Goal: Task Accomplishment & Management: Manage account settings

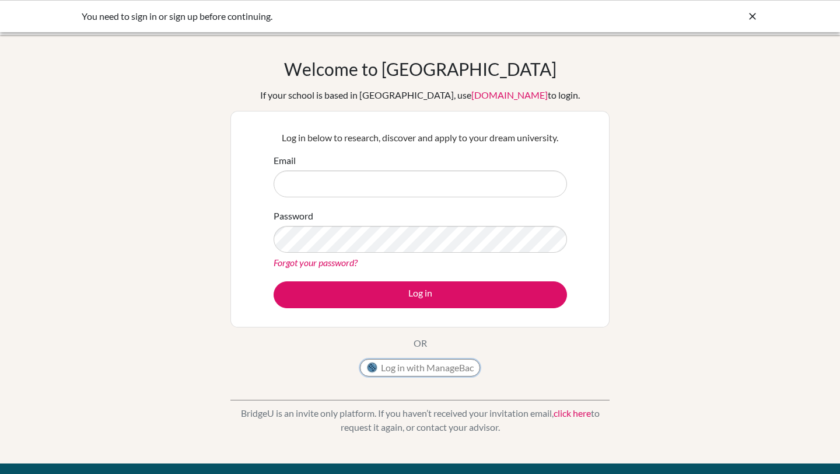
click at [400, 363] on button "Log in with ManageBac" at bounding box center [420, 368] width 120 height 18
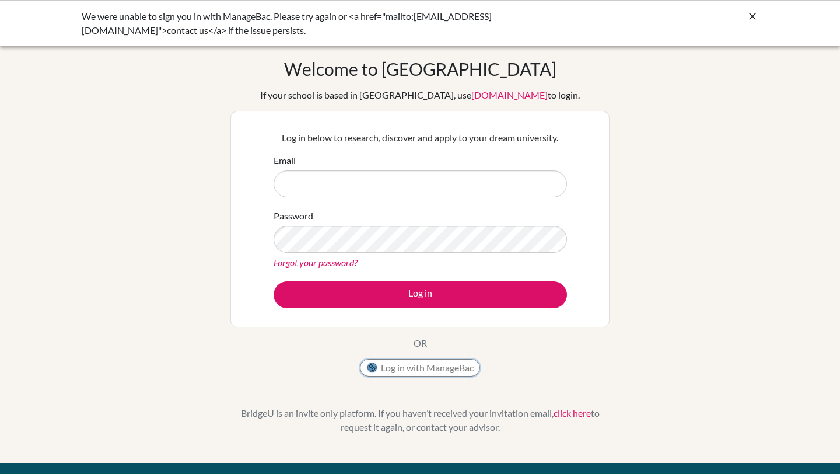
click at [403, 372] on button "Log in with ManageBac" at bounding box center [420, 368] width 120 height 18
click at [393, 369] on button "Log in with ManageBac" at bounding box center [420, 368] width 120 height 18
click at [442, 197] on form "Email Password Forgot your password? Log in" at bounding box center [420, 230] width 293 height 155
click at [436, 187] on input "Email" at bounding box center [420, 183] width 293 height 27
type input "boi-thu_du@bisvietnam.com"
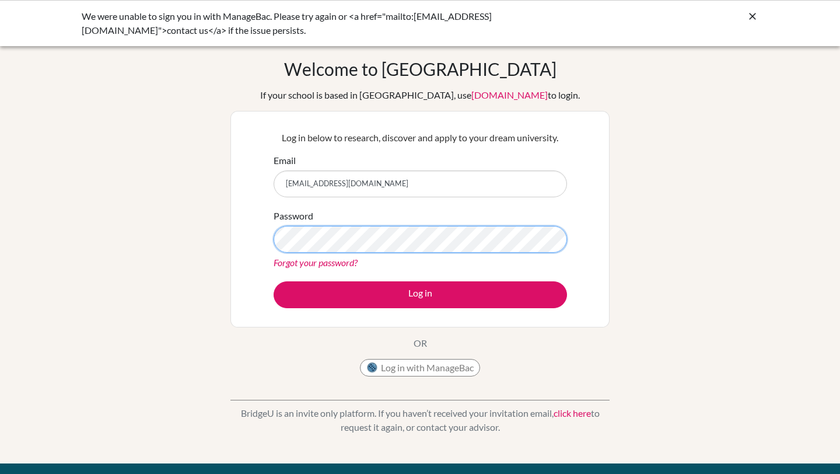
click at [274, 281] on button "Log in" at bounding box center [420, 294] width 293 height 27
